Goal: Task Accomplishment & Management: Manage account settings

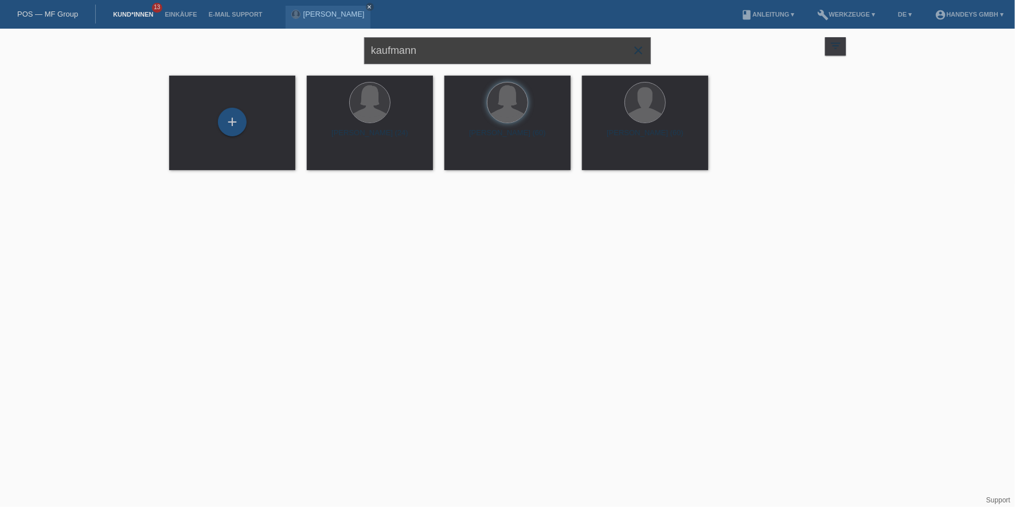
drag, startPoint x: 455, startPoint y: 50, endPoint x: 19, endPoint y: 17, distance: 437.5
click at [45, 29] on body "POS — MF Group Kund*innen 13 Einkäufe E-Mail Support Ingrid Kaufmann close" at bounding box center [507, 107] width 1015 height 156
type input "boateng"
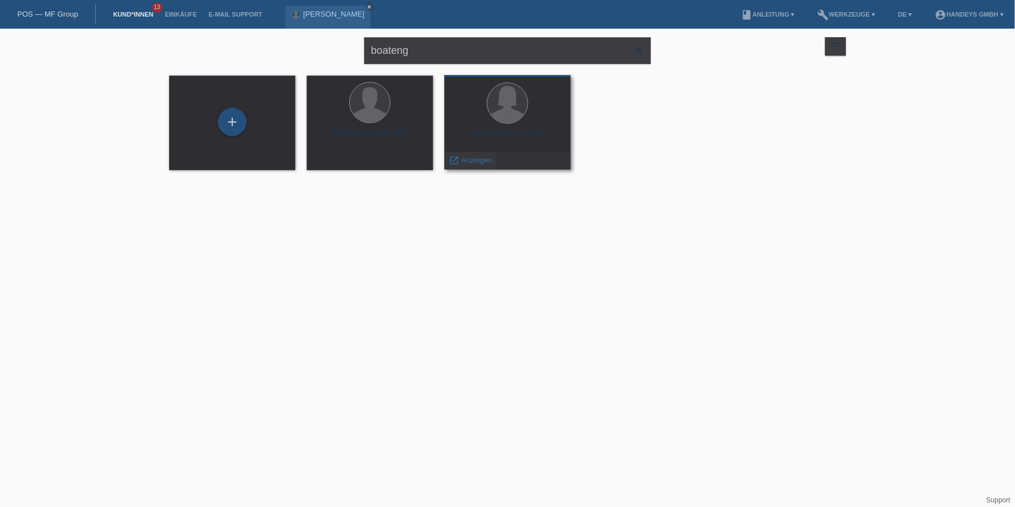
click at [472, 159] on span "Anzeigen" at bounding box center [476, 160] width 31 height 9
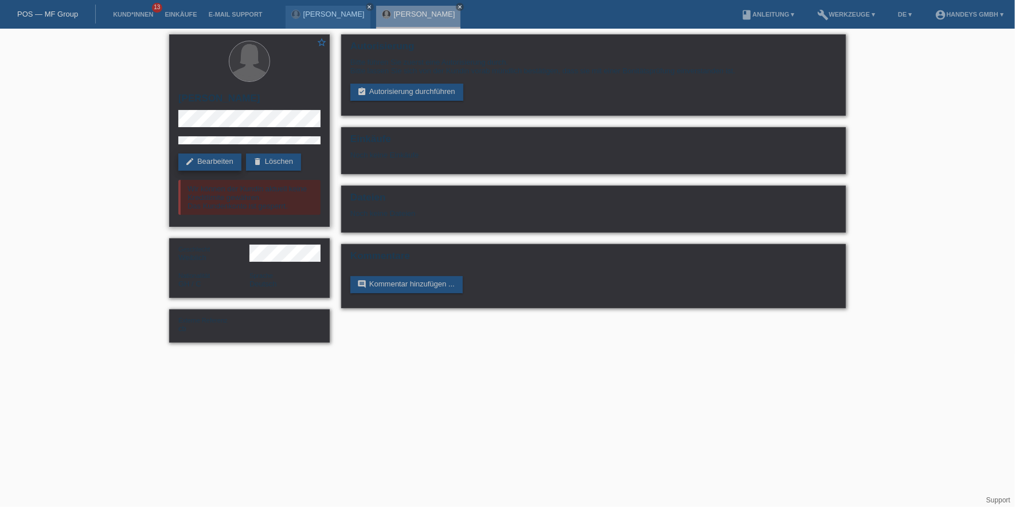
click at [220, 161] on link "edit Bearbeiten" at bounding box center [209, 162] width 63 height 17
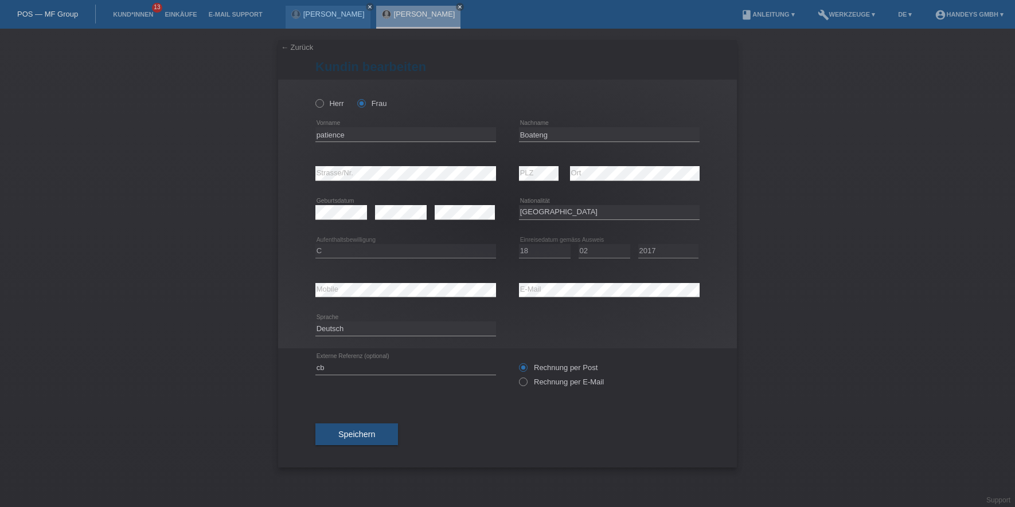
select select "GH"
select select "C"
select select "18"
select select "02"
select select "2017"
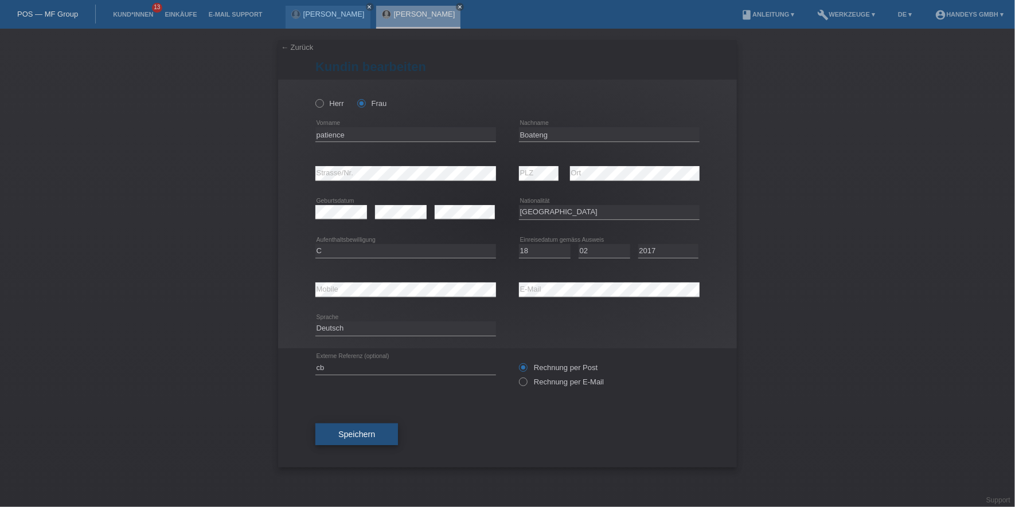
click at [376, 441] on button "Speichern" at bounding box center [356, 435] width 83 height 22
